Goal: Task Accomplishment & Management: Manage account settings

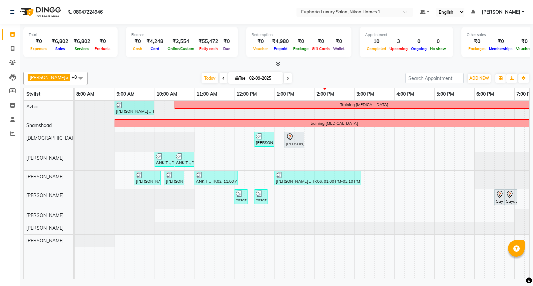
click at [521, 11] on link "[PERSON_NAME]" at bounding box center [502, 12] width 43 height 7
click at [500, 45] on link "Sign out" at bounding box center [490, 46] width 61 height 10
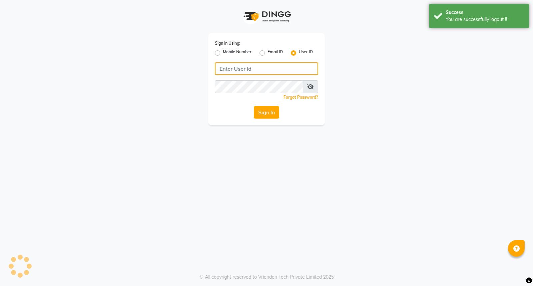
type input "8884568139"
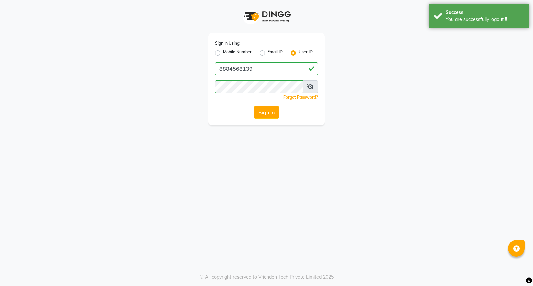
click at [223, 54] on label "Mobile Number" at bounding box center [237, 53] width 29 height 8
click at [223, 53] on input "Mobile Number" at bounding box center [225, 51] width 4 height 4
radio input "true"
radio input "false"
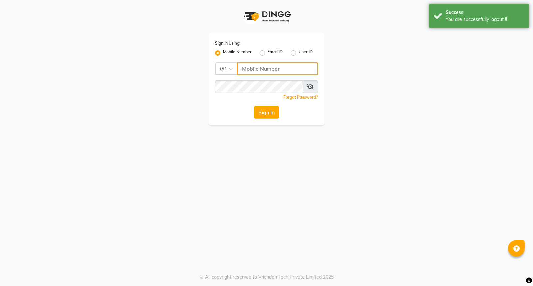
click at [265, 64] on input "Username" at bounding box center [277, 68] width 81 height 13
type input "7760179992"
click at [270, 114] on button "Sign In" at bounding box center [266, 112] width 25 height 13
